Goal: Use online tool/utility: Utilize a website feature to perform a specific function

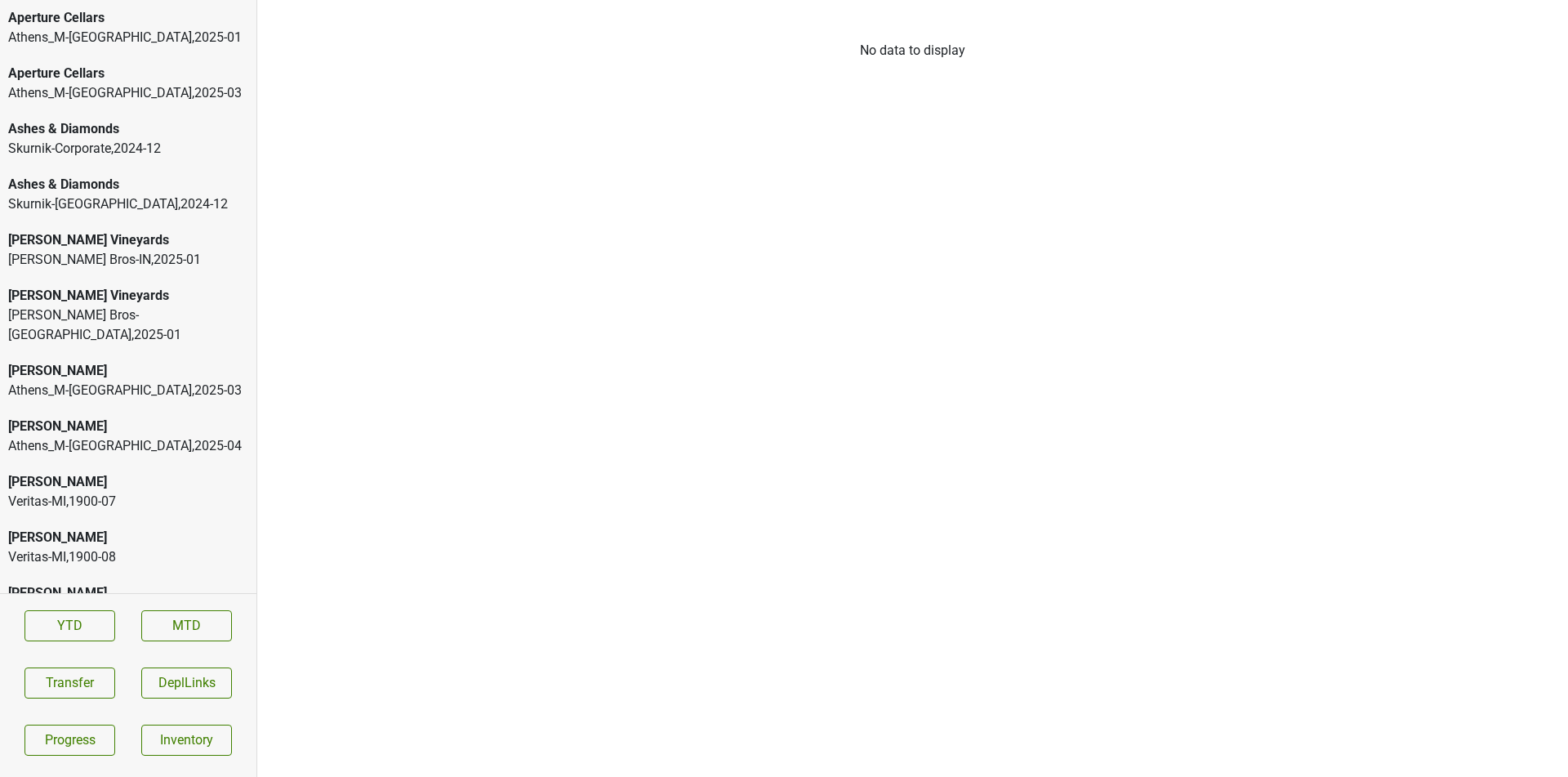
click at [182, 122] on div "Ashes & Diamonds" at bounding box center [128, 129] width 240 height 20
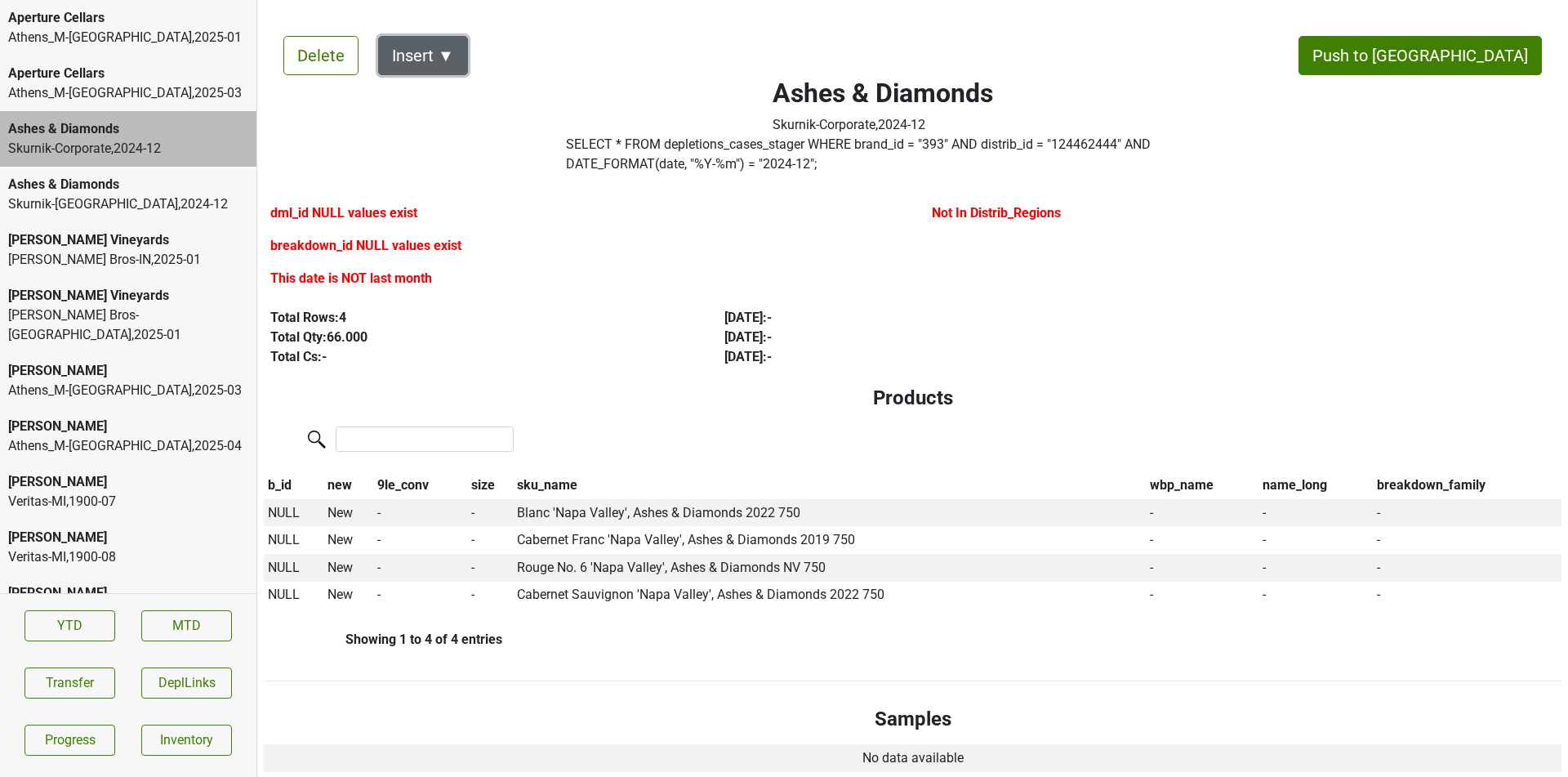
click at [423, 59] on button "Insert ▼" at bounding box center [423, 55] width 90 height 39
click at [209, 187] on div "Ashes & Diamonds" at bounding box center [128, 185] width 240 height 20
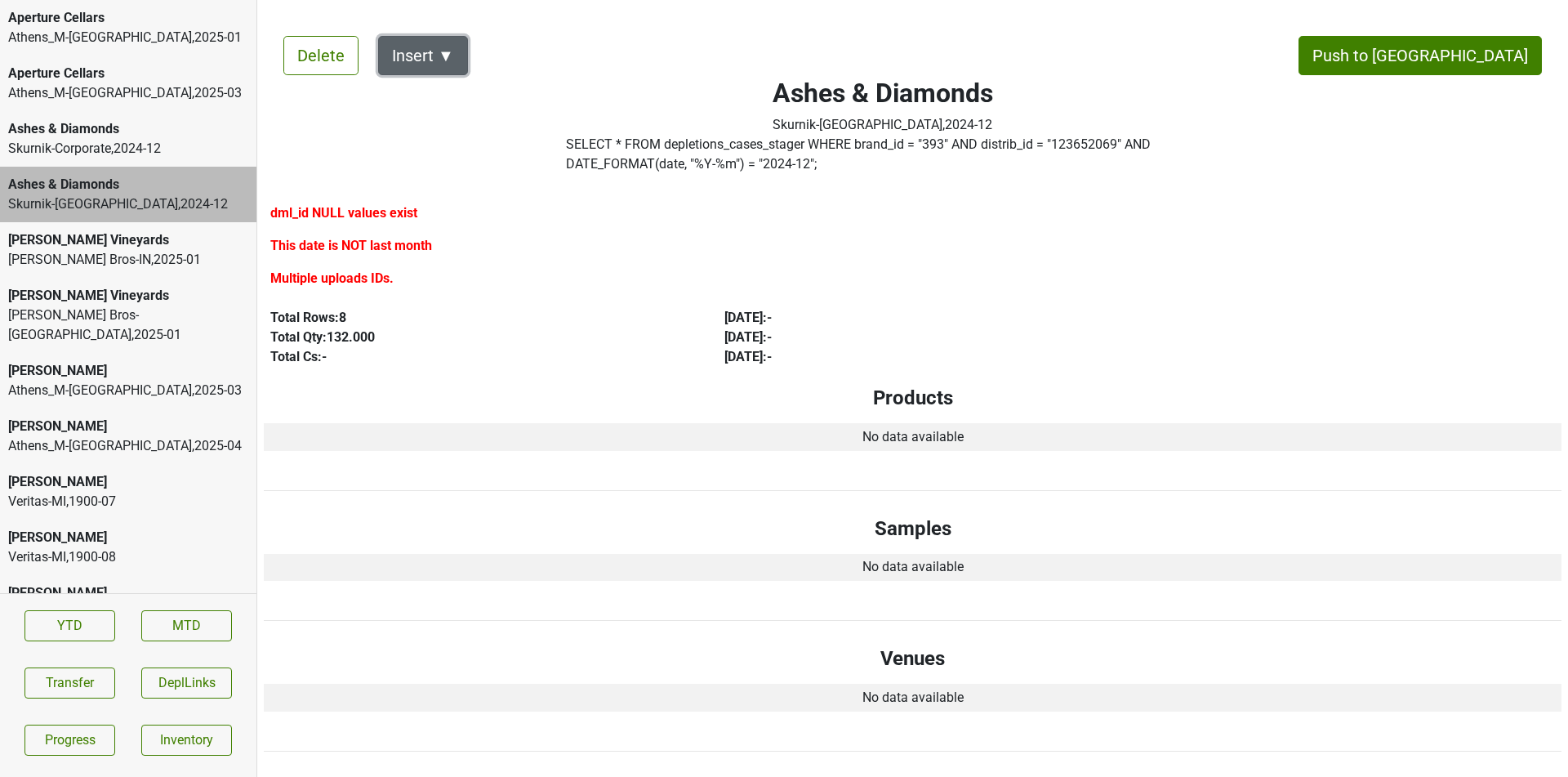
click at [452, 60] on button "Insert ▼" at bounding box center [423, 55] width 90 height 39
click at [199, 311] on div "[PERSON_NAME] Bros-[GEOGRAPHIC_DATA] , 2025 - 01" at bounding box center [128, 324] width 240 height 39
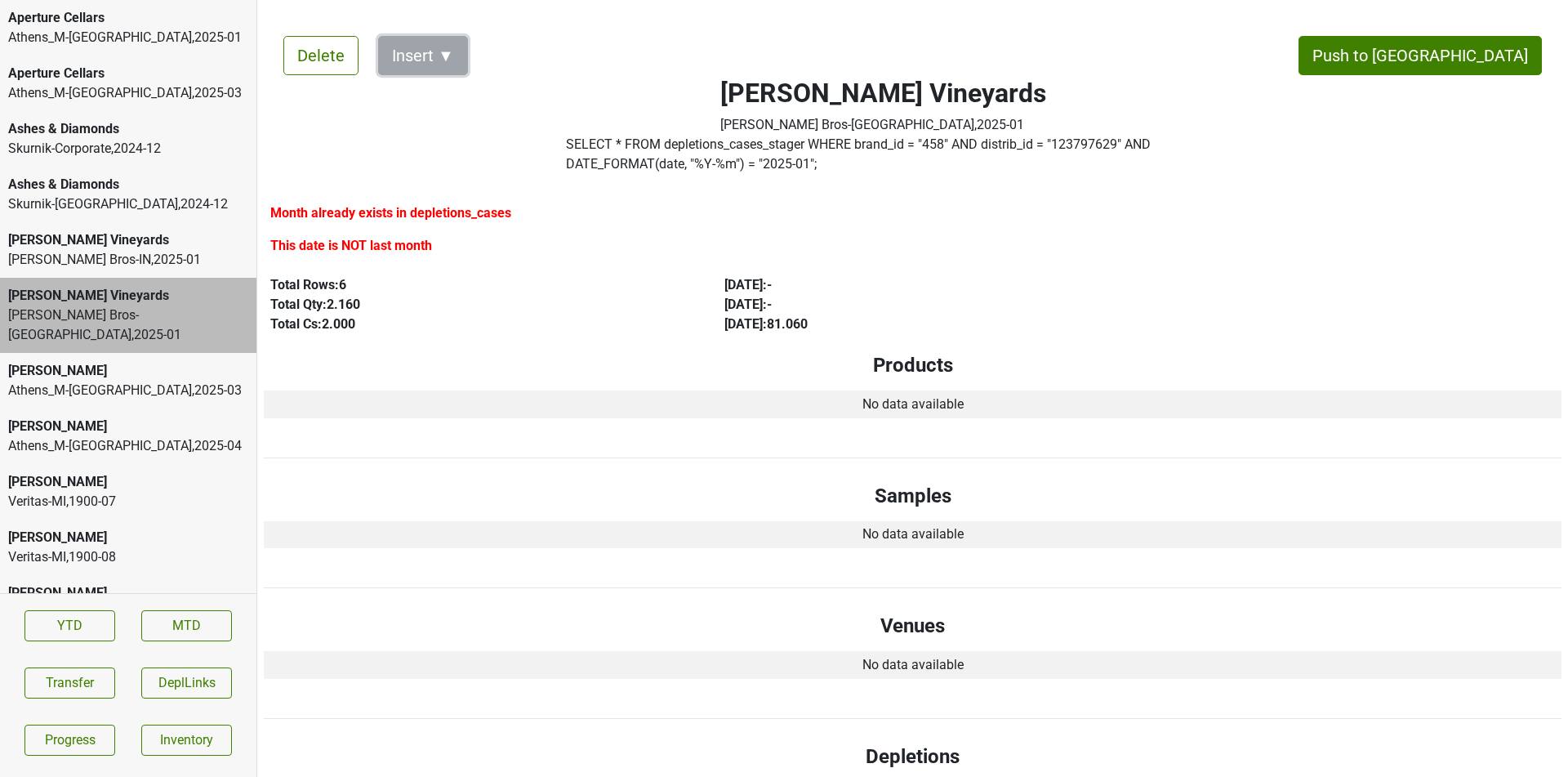
click at [456, 44] on button "Insert ▼" at bounding box center [423, 55] width 90 height 39
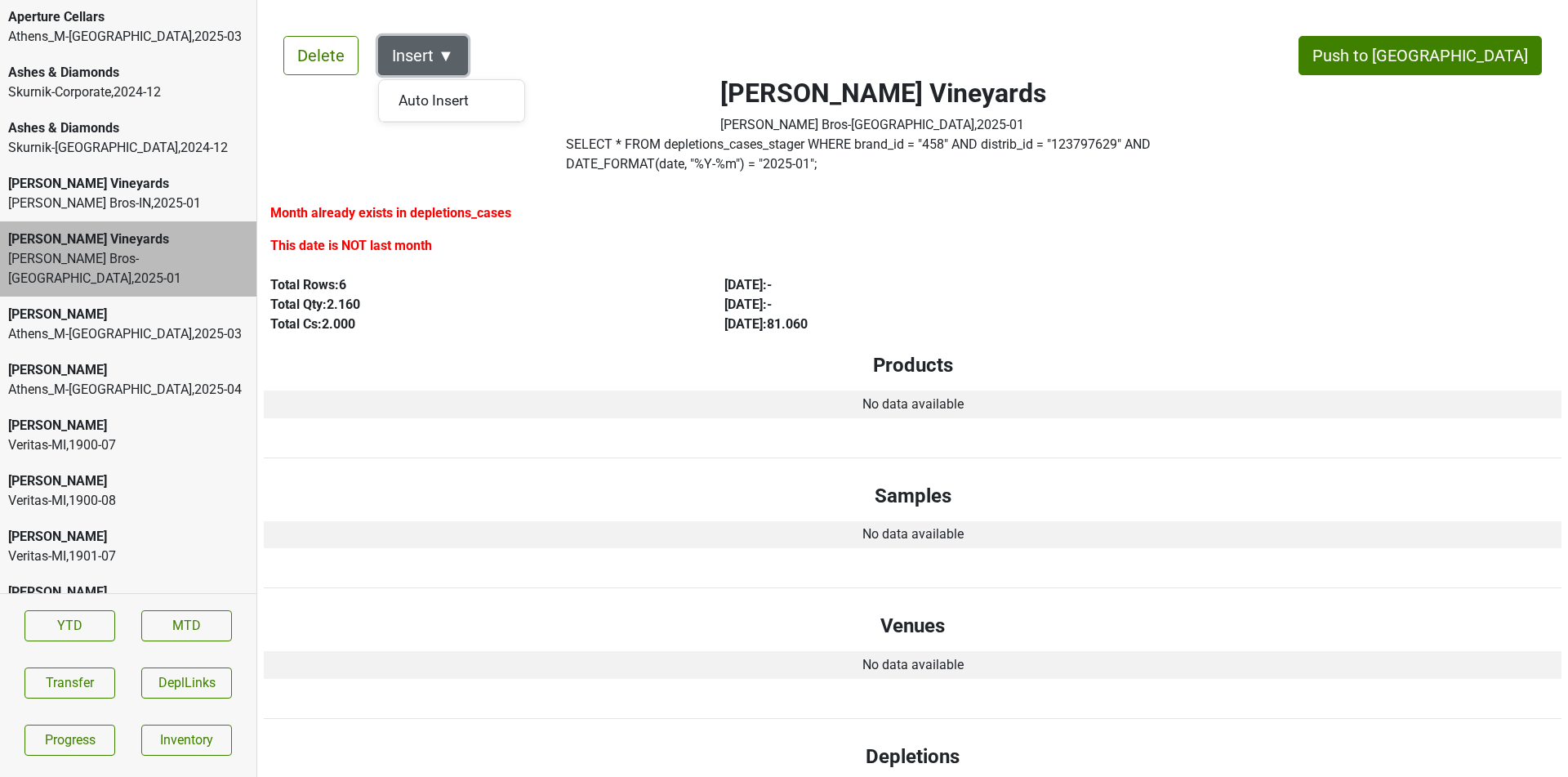
scroll to position [119, 0]
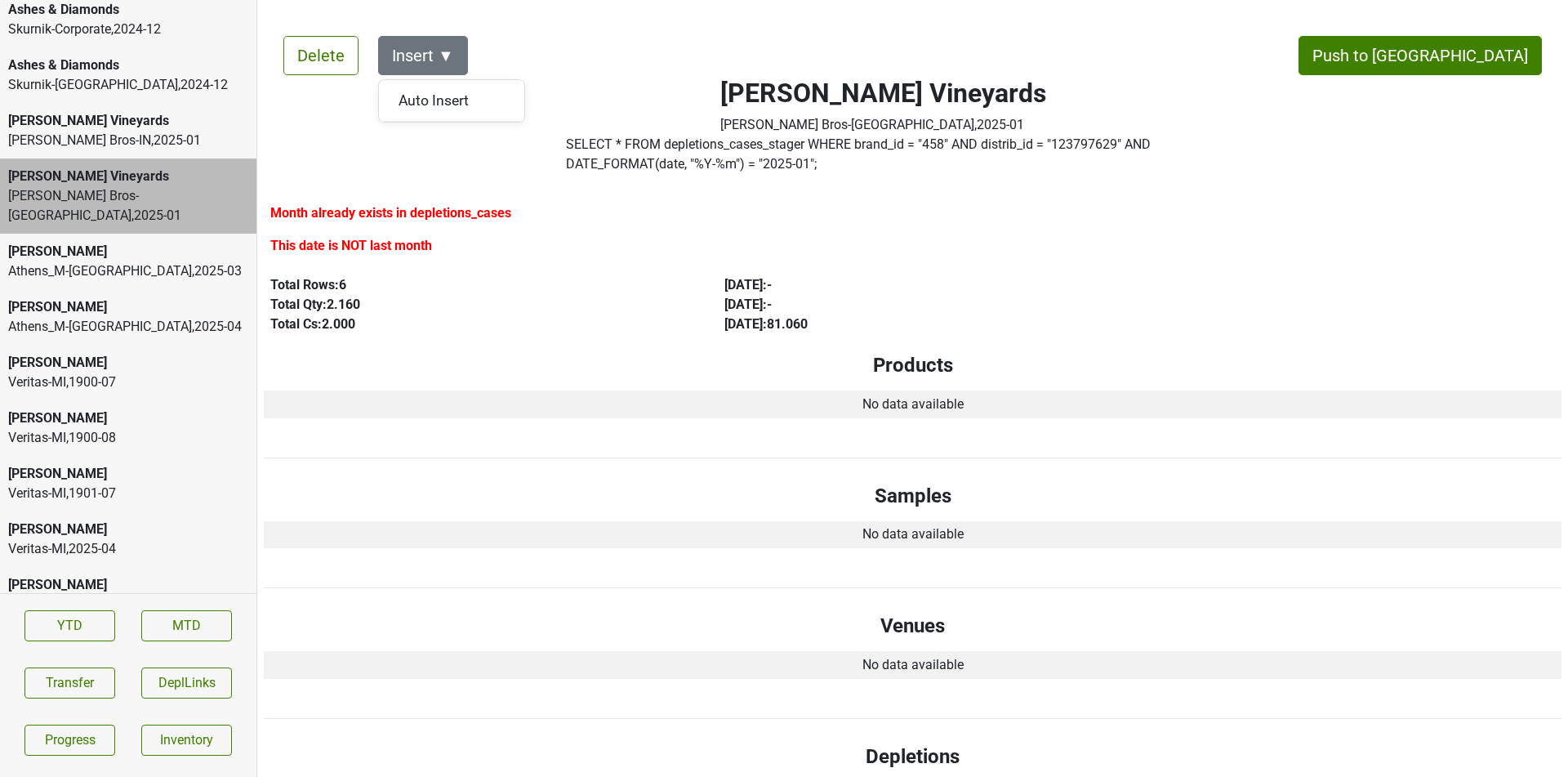
click at [202, 455] on div "Dalla [PERSON_NAME] Veritas-[GEOGRAPHIC_DATA] , 1901 - 07" at bounding box center [128, 483] width 257 height 56
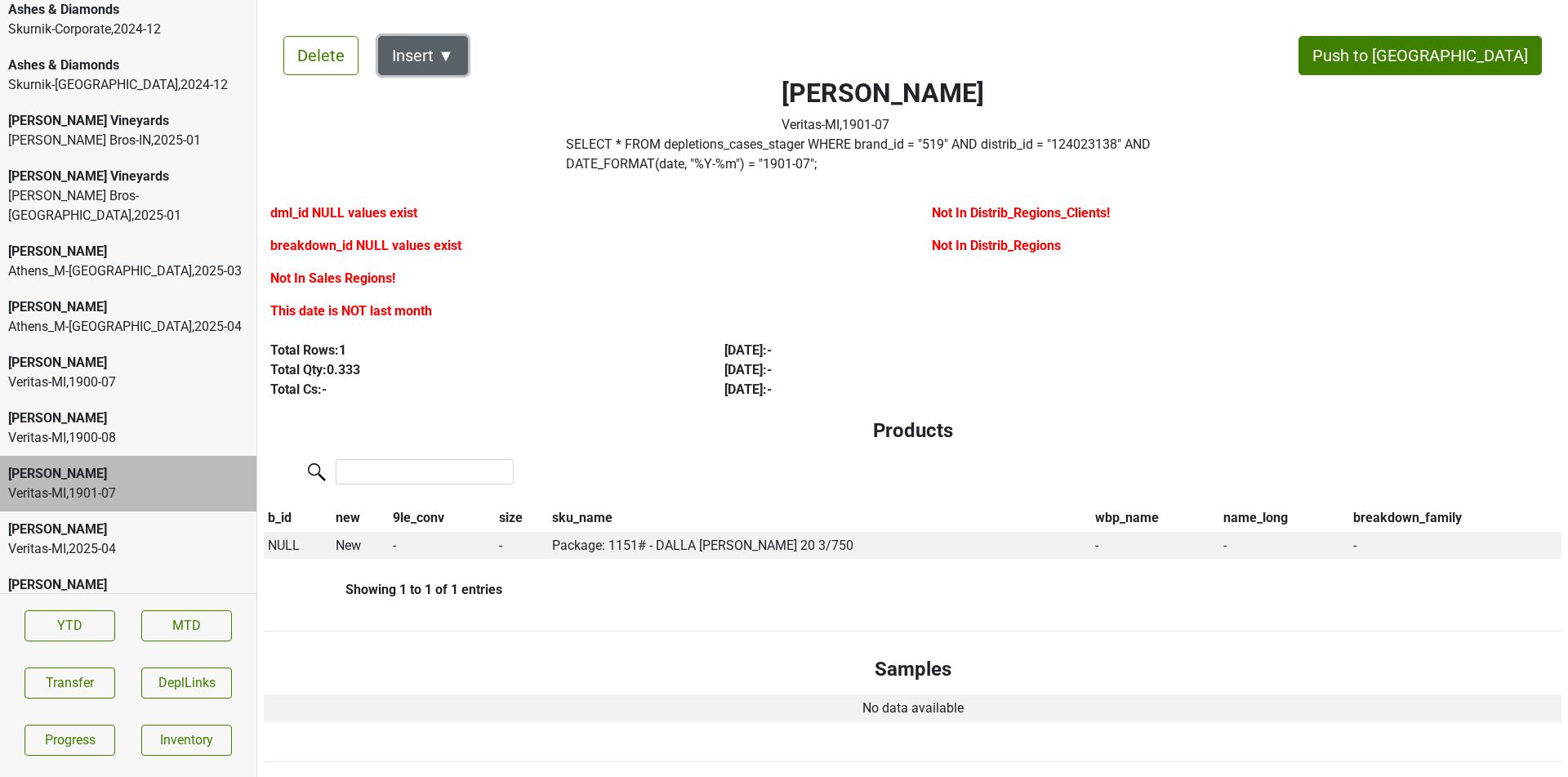
click at [433, 65] on button "Insert ▼" at bounding box center [423, 55] width 90 height 39
click at [479, 115] on div "Sales Regions ▶" at bounding box center [452, 101] width 147 height 42
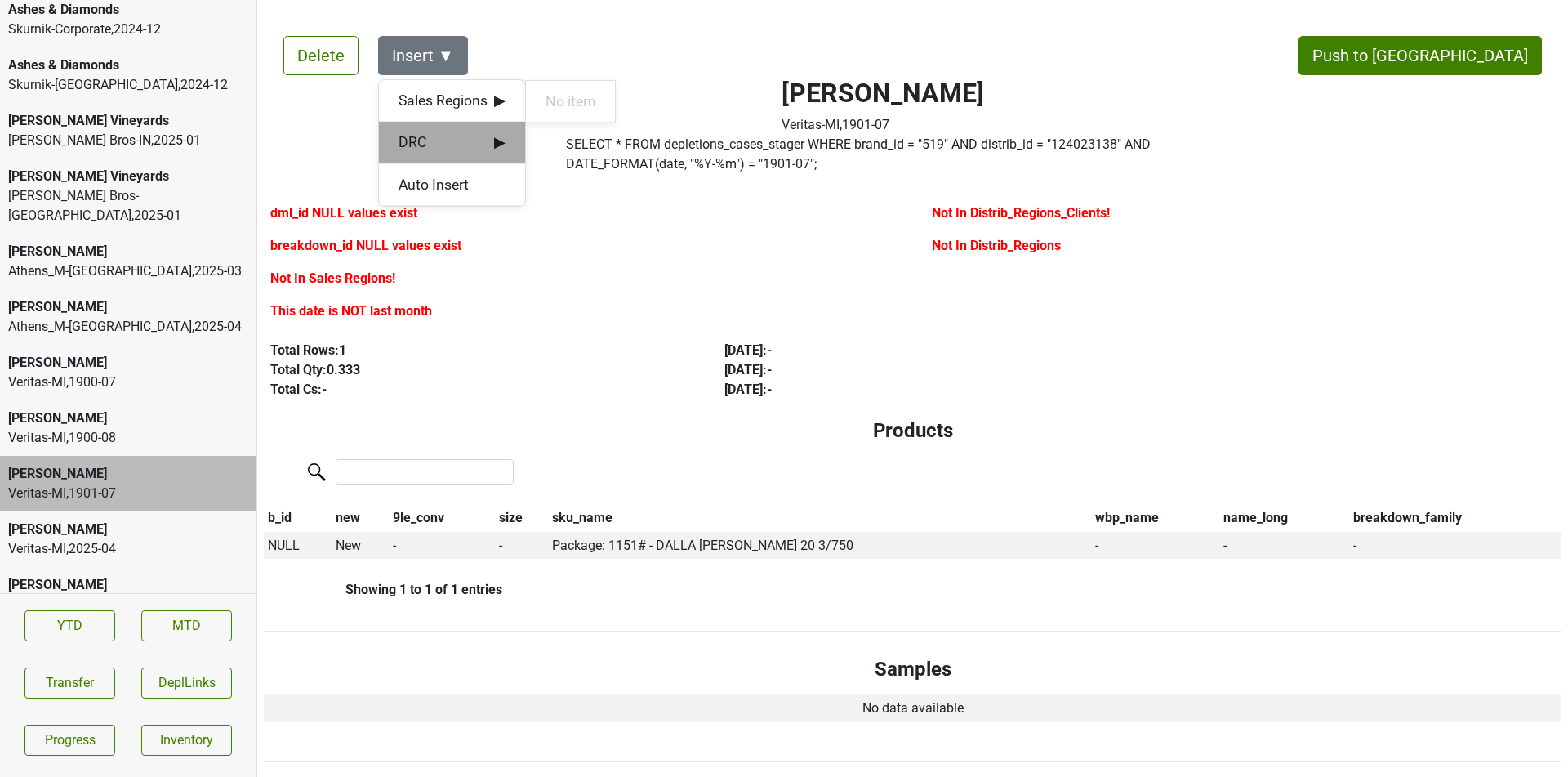
click at [479, 133] on span "DRC ▶" at bounding box center [452, 141] width 107 height 21
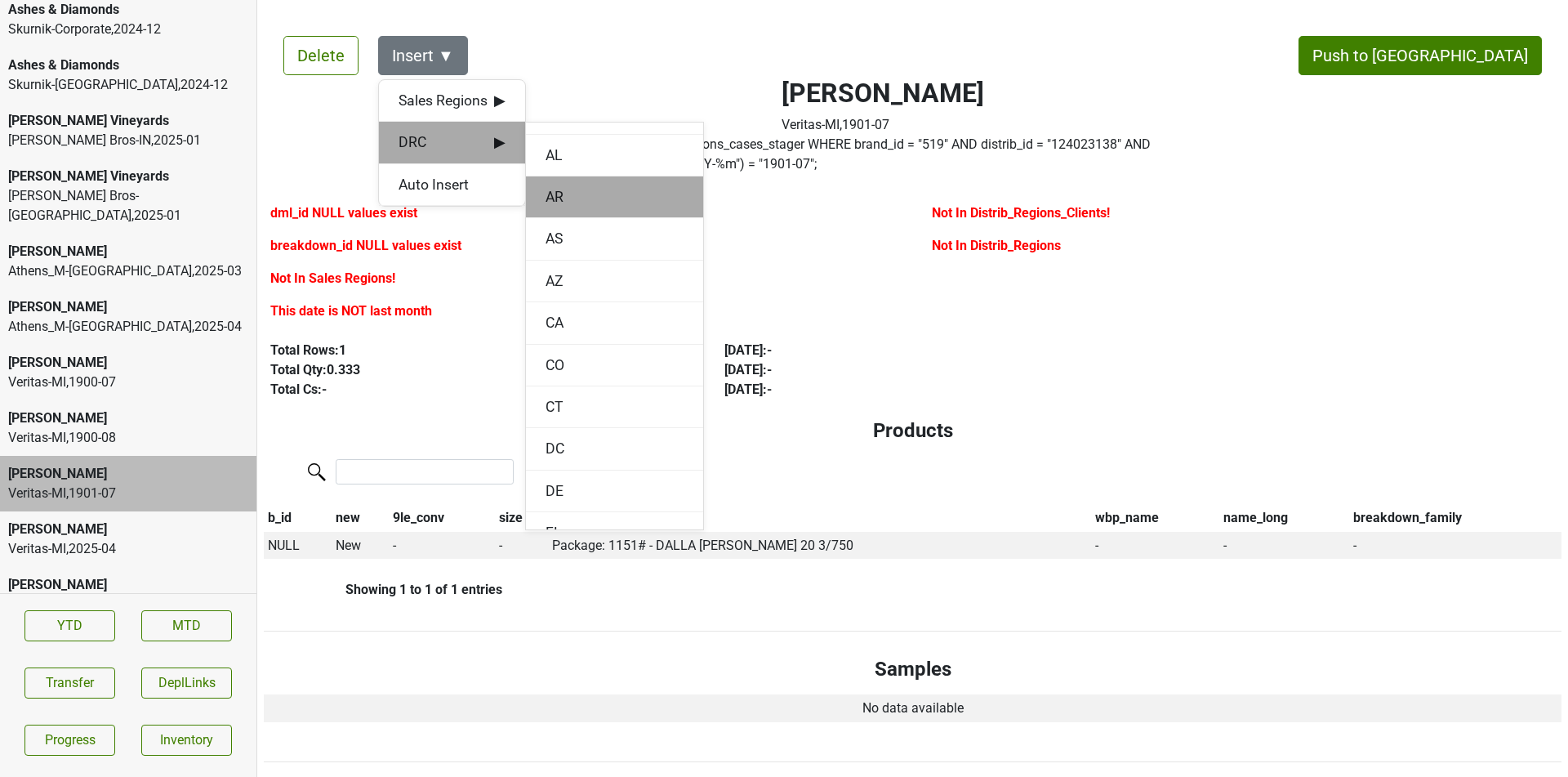
scroll to position [31, 0]
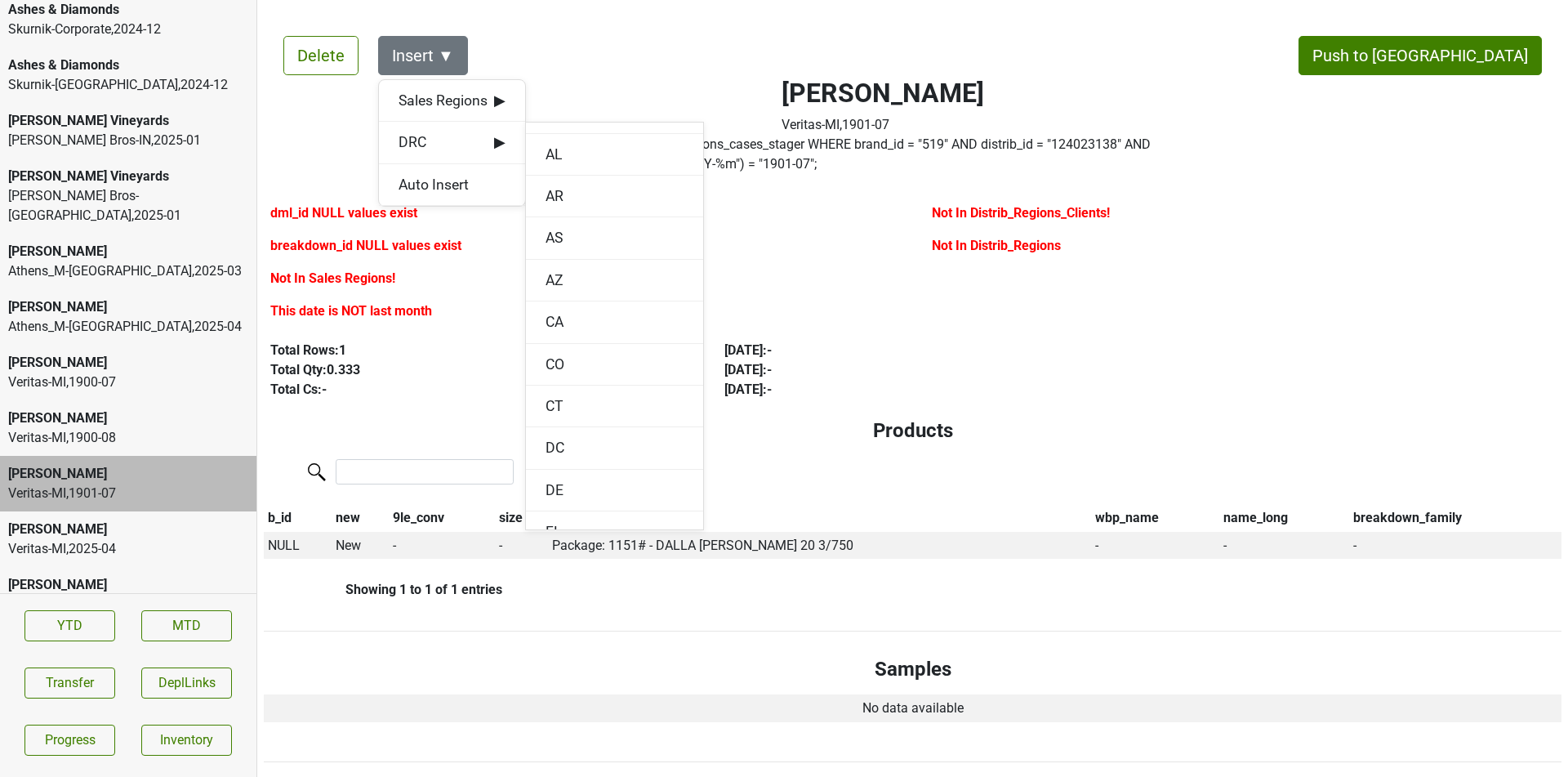
click at [200, 428] on div "Veritas-[GEOGRAPHIC_DATA] , 1900 - 08" at bounding box center [128, 438] width 240 height 20
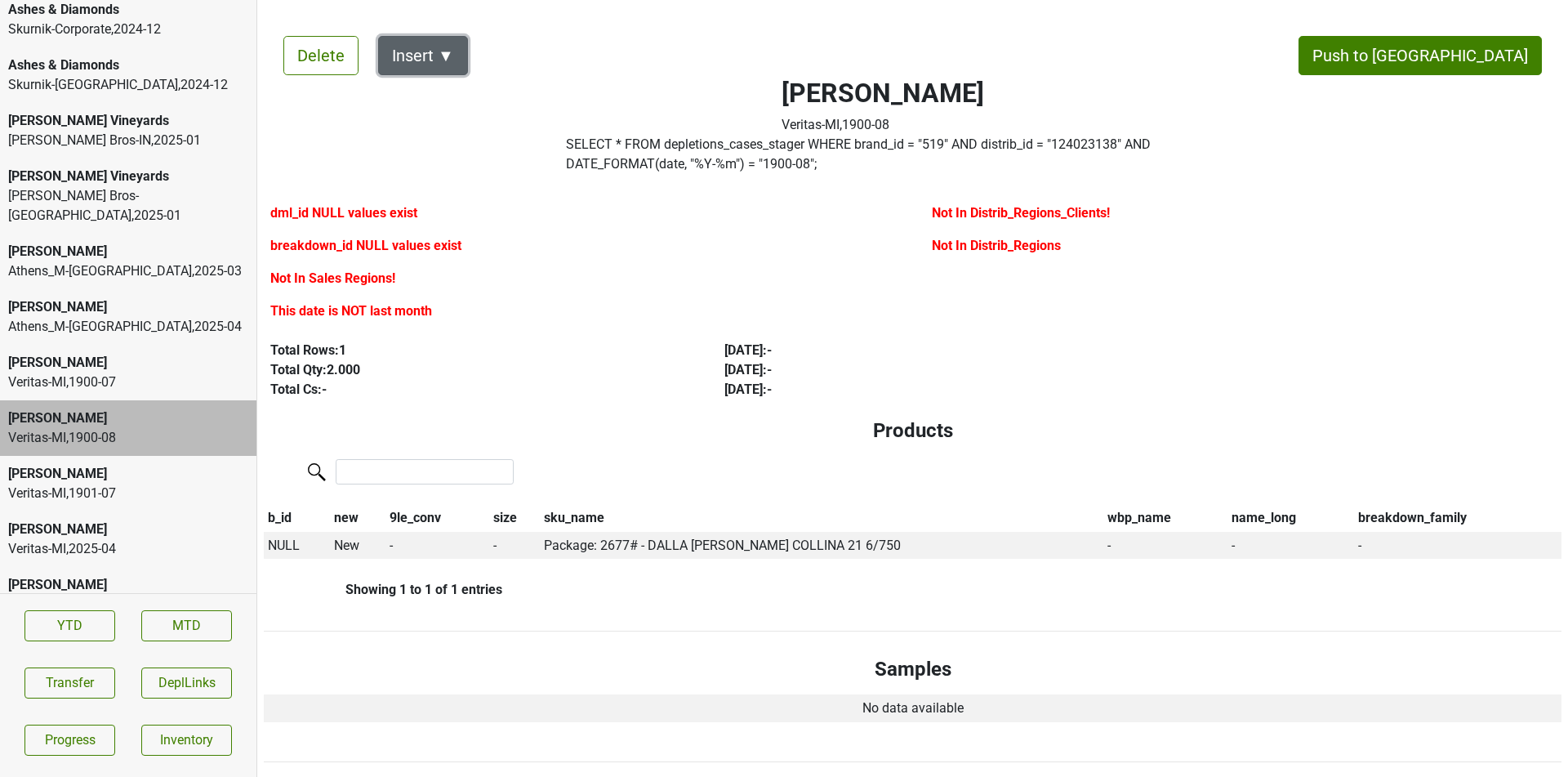
click at [454, 61] on button "Insert ▼" at bounding box center [423, 55] width 90 height 39
click at [226, 353] on div "[PERSON_NAME]" at bounding box center [128, 363] width 240 height 20
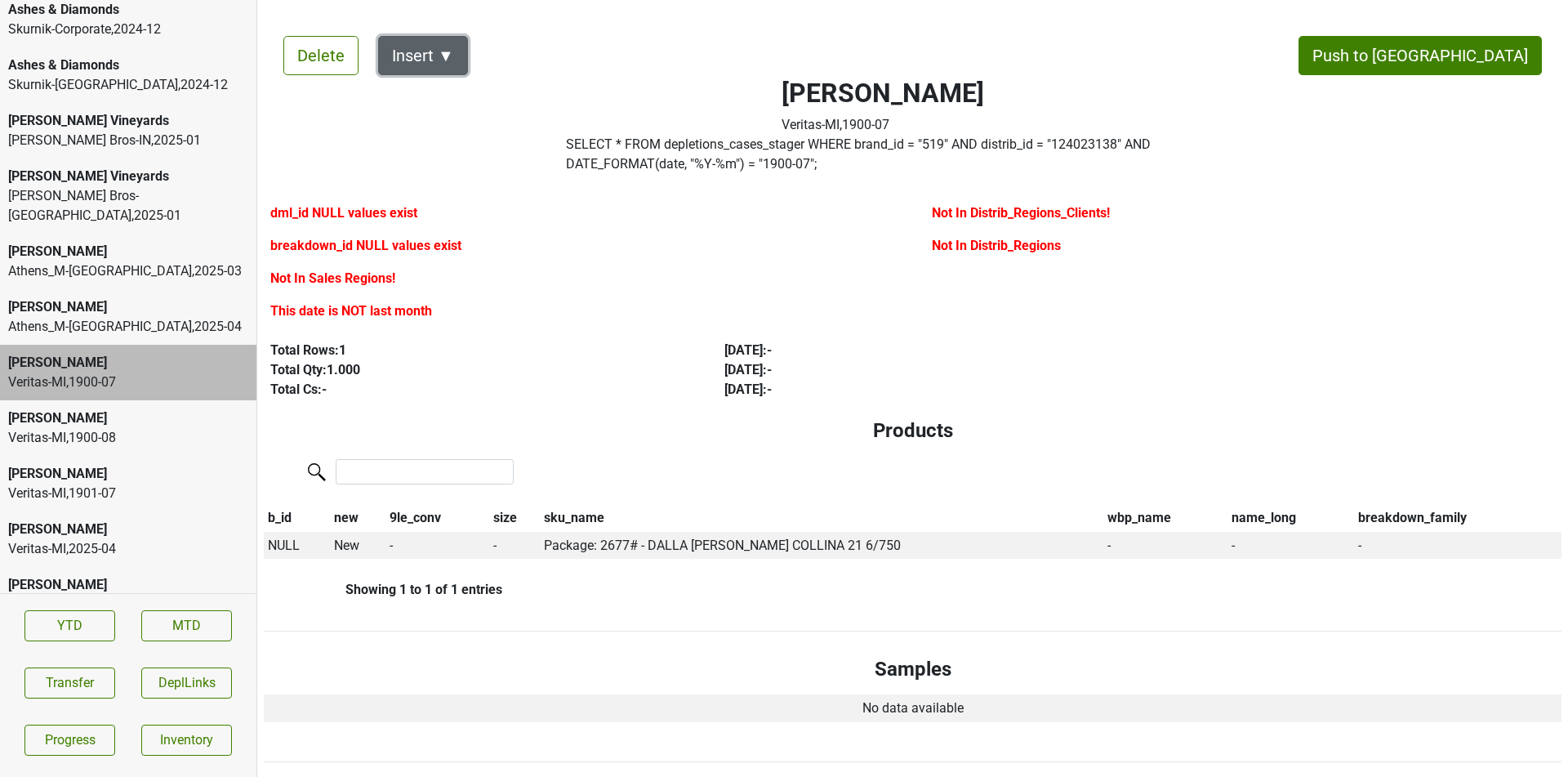
click at [428, 67] on button "Insert ▼" at bounding box center [423, 55] width 90 height 39
